Goal: Task Accomplishment & Management: Complete application form

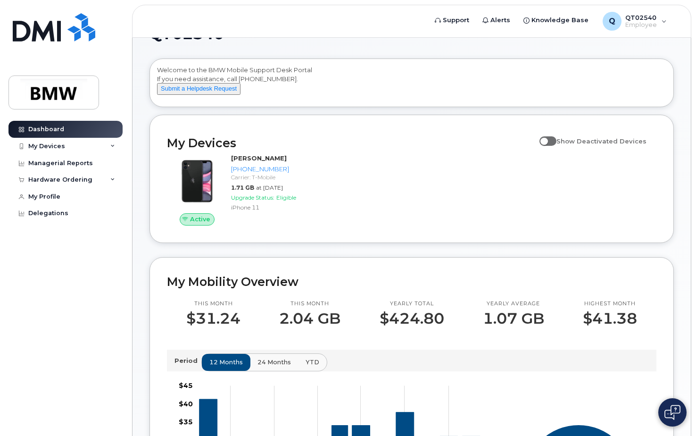
scroll to position [11, 0]
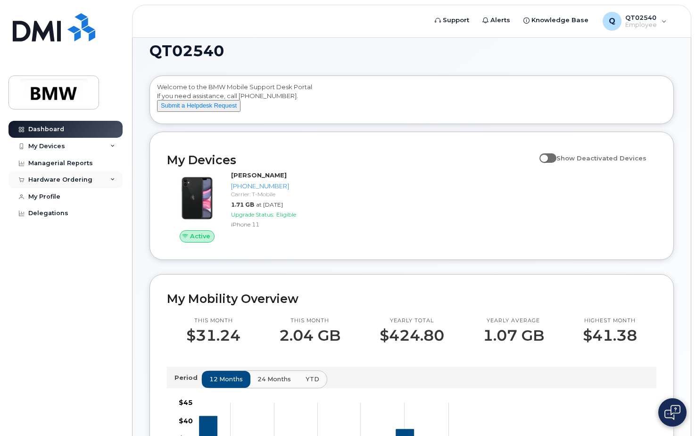
click at [96, 178] on div "Hardware Ordering" at bounding box center [65, 179] width 114 height 17
click at [61, 196] on div "My Orders" at bounding box center [50, 197] width 34 height 8
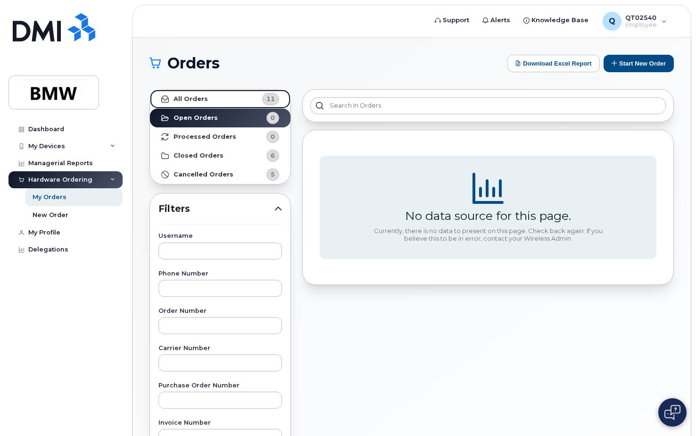
click at [232, 100] on link "All Orders 11" at bounding box center [220, 99] width 141 height 19
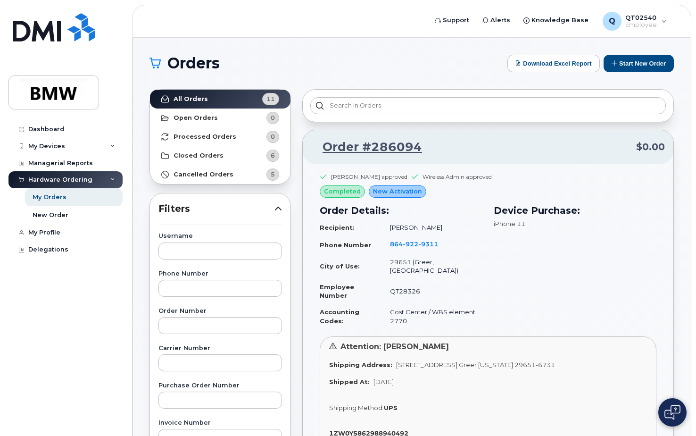
click at [354, 195] on span "completed" at bounding box center [342, 191] width 37 height 9
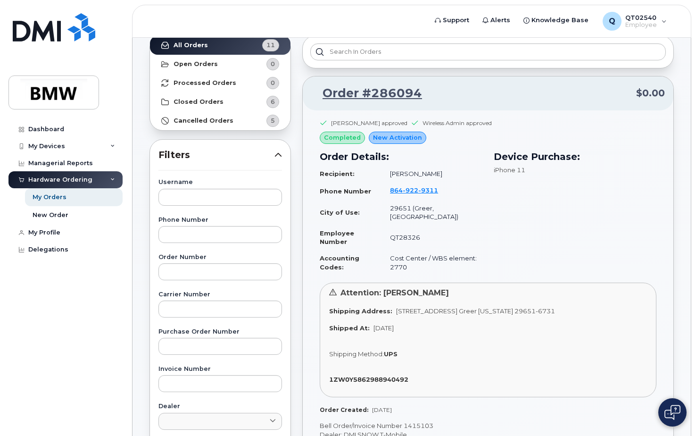
scroll to position [94, 0]
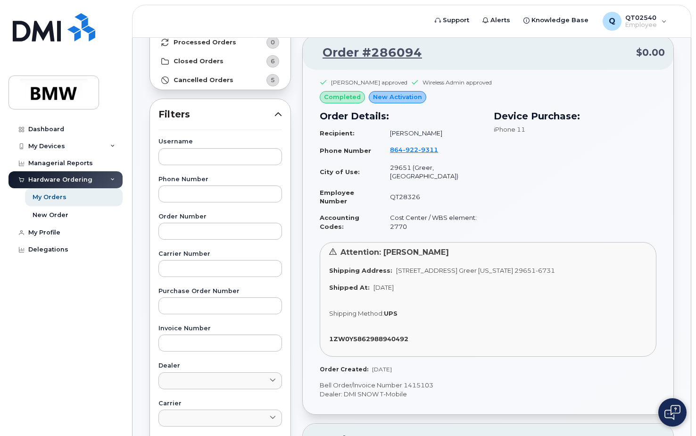
click at [398, 97] on span "New Activation" at bounding box center [397, 96] width 49 height 9
click at [350, 97] on span "completed" at bounding box center [342, 96] width 37 height 9
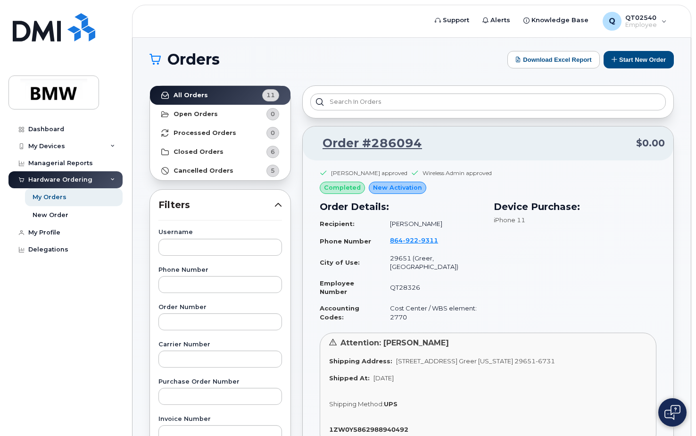
scroll to position [0, 0]
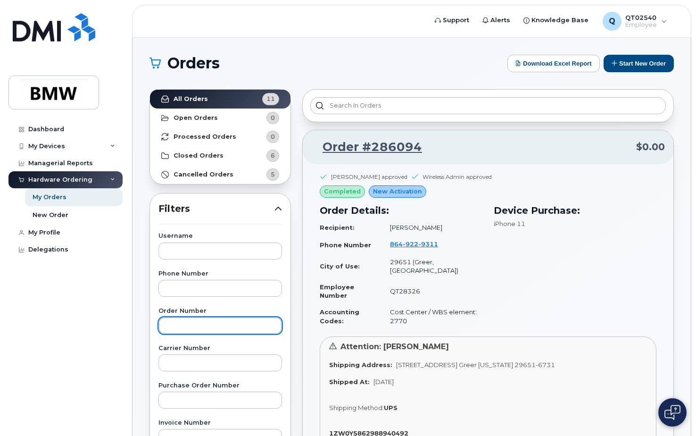
click at [242, 327] on input "text" at bounding box center [220, 325] width 124 height 17
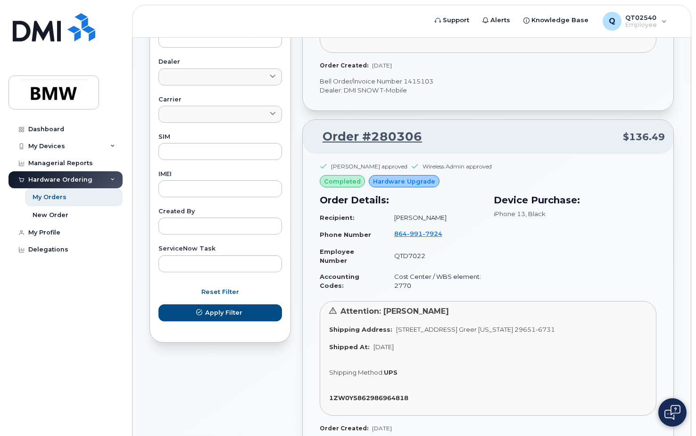
scroll to position [424, 0]
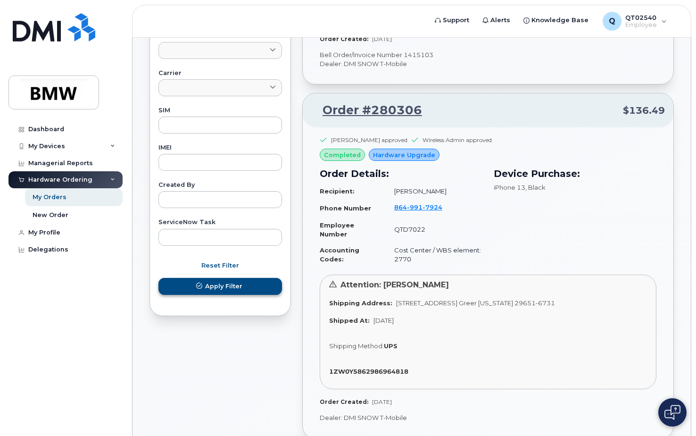
type input "297417"
click at [232, 287] on span "Apply Filter" at bounding box center [223, 286] width 37 height 9
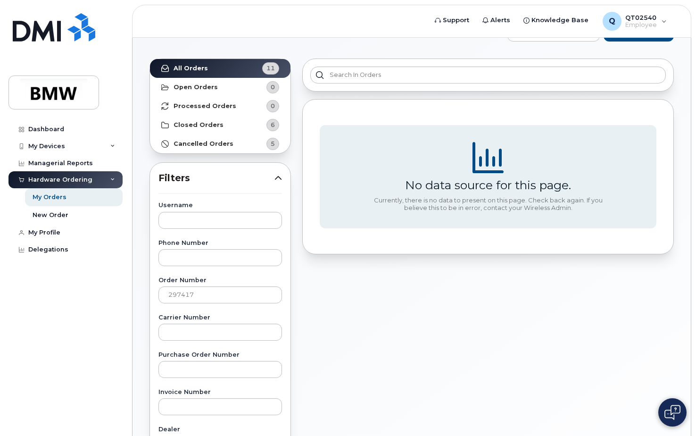
scroll to position [0, 0]
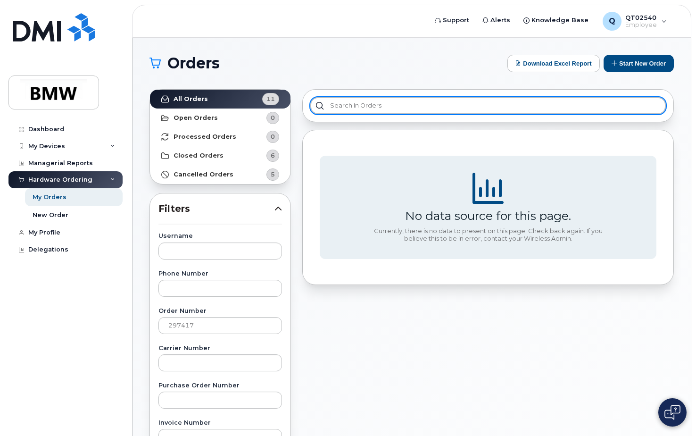
click at [366, 104] on input "text" at bounding box center [488, 105] width 356 height 17
type input "297417"
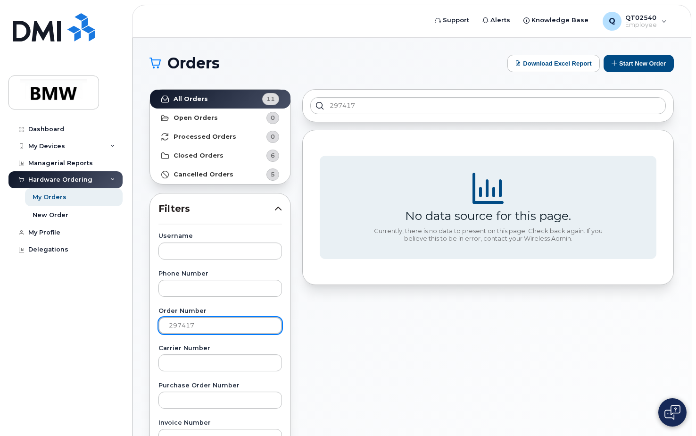
drag, startPoint x: 210, startPoint y: 326, endPoint x: -2, endPoint y: 332, distance: 212.3
click at [0, 332] on html "Support Alerts Knowledge Base Q QT02540 Employee English Français Sign out Dash…" at bounding box center [348, 394] width 696 height 788
click at [327, 357] on div "297417 No data source for this page. Currently, there is no data to present on …" at bounding box center [488, 414] width 383 height 663
click at [223, 97] on link "All Orders 11" at bounding box center [220, 99] width 141 height 19
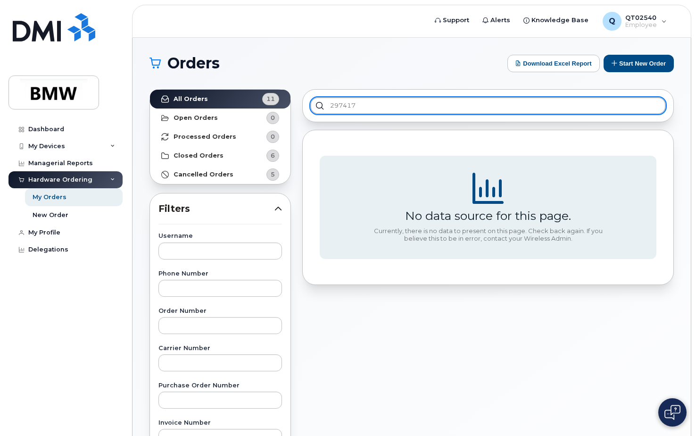
click at [359, 105] on input "297417" at bounding box center [488, 105] width 356 height 17
click at [316, 109] on input "297417" at bounding box center [488, 105] width 356 height 17
click at [359, 104] on input "297417" at bounding box center [488, 105] width 356 height 17
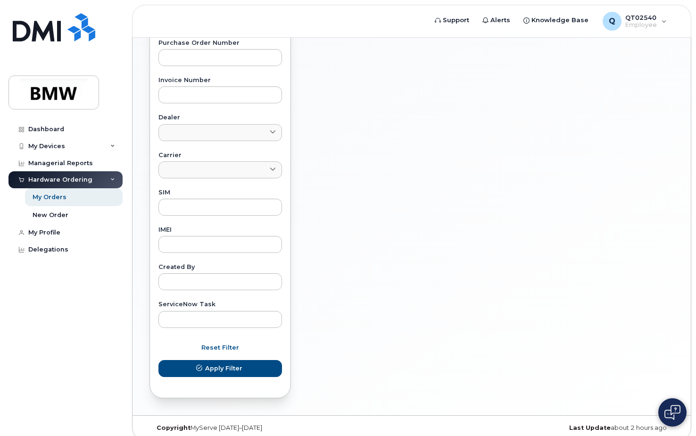
scroll to position [352, 0]
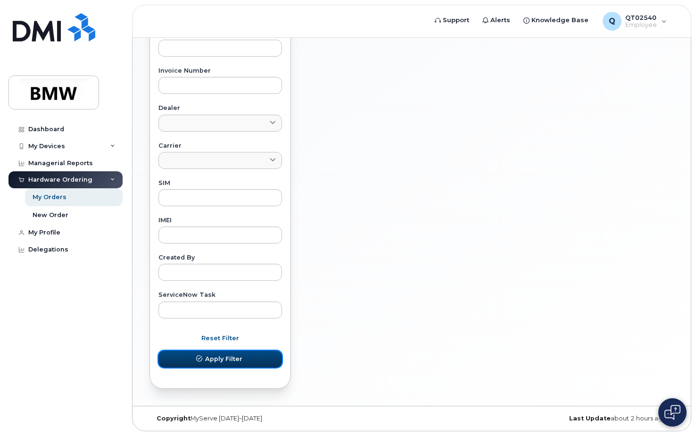
click at [241, 358] on span "Apply Filter" at bounding box center [223, 358] width 37 height 9
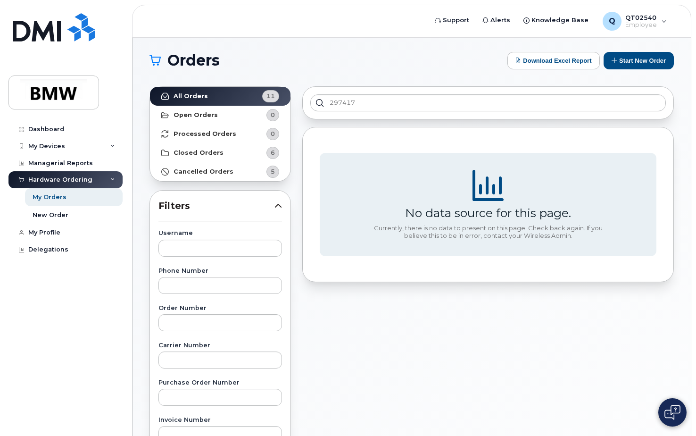
scroll to position [0, 0]
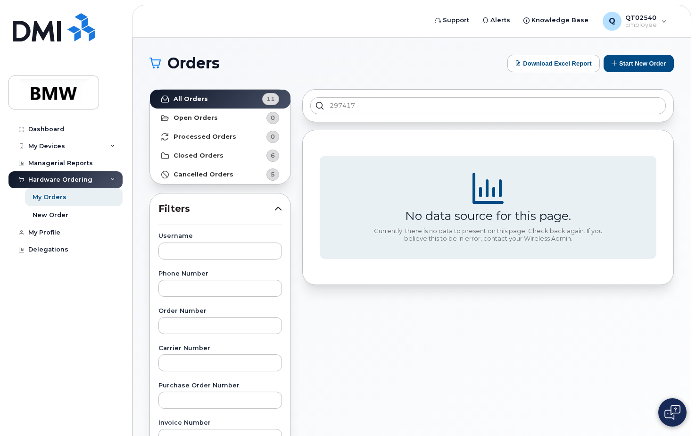
click at [521, 224] on section "No data source for this page. Currently, there is no data to present on this pa…" at bounding box center [488, 208] width 337 height 104
click at [205, 152] on strong "Closed Orders" at bounding box center [199, 156] width 50 height 8
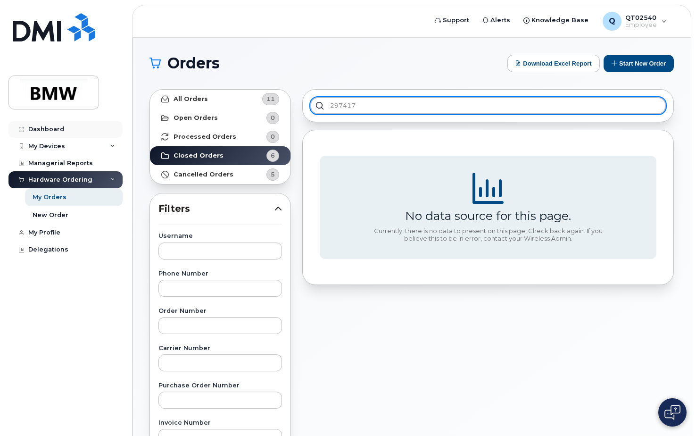
drag, startPoint x: 367, startPoint y: 105, endPoint x: 92, endPoint y: 128, distance: 275.9
click at [133, 128] on div "Support Alerts Knowledge Base Q QT02540 Employee English Français Sign out Dash…" at bounding box center [412, 398] width 558 height 720
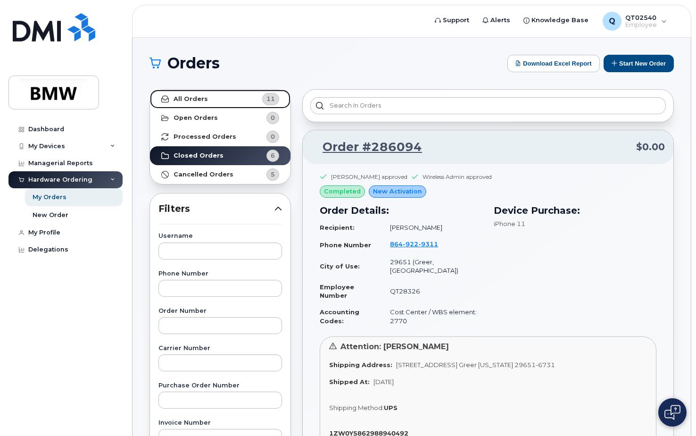
click at [238, 98] on link "All Orders 11" at bounding box center [220, 99] width 141 height 19
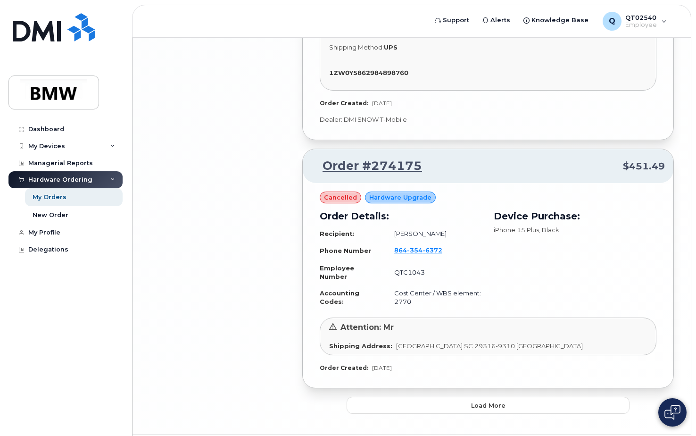
scroll to position [2448, 0]
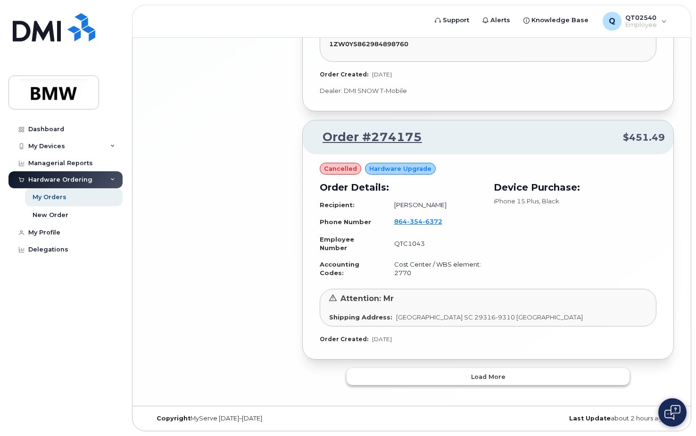
click at [488, 378] on span "Load more" at bounding box center [488, 376] width 34 height 9
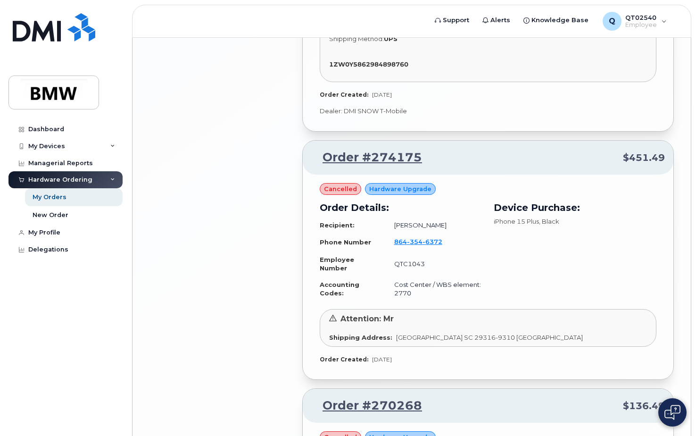
scroll to position [2400, 0]
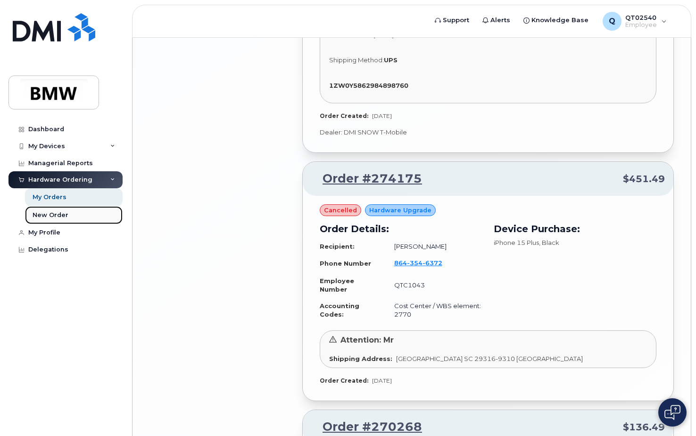
click at [54, 216] on div "New Order" at bounding box center [51, 215] width 36 height 8
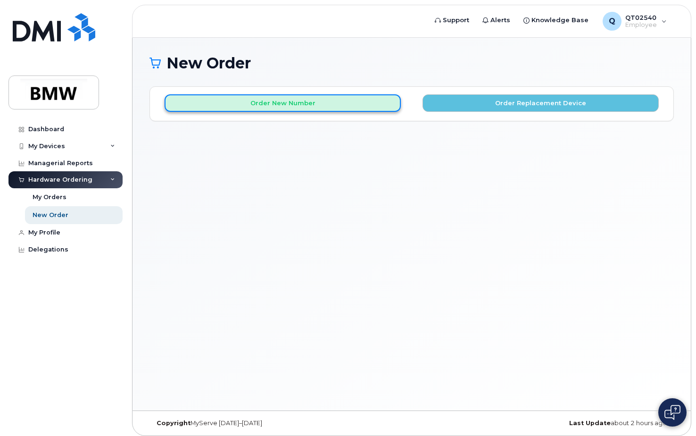
click at [290, 105] on button "Order New Number" at bounding box center [283, 102] width 236 height 17
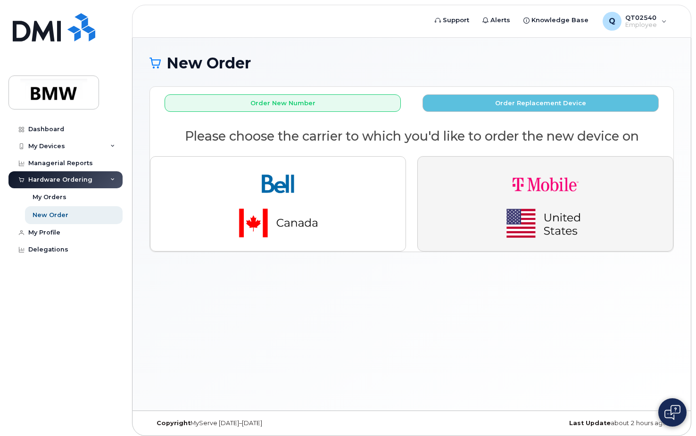
click at [559, 224] on img "button" at bounding box center [546, 203] width 132 height 79
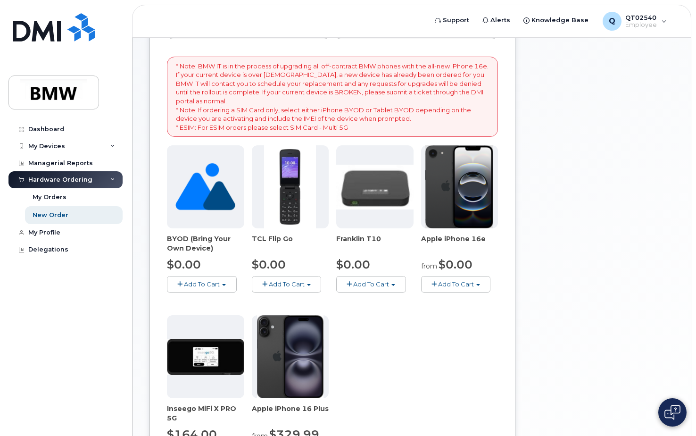
scroll to position [43, 0]
